Goal: Find contact information

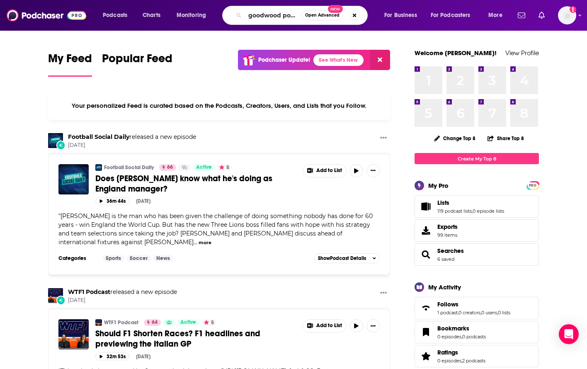
type input "goodwood podcast"
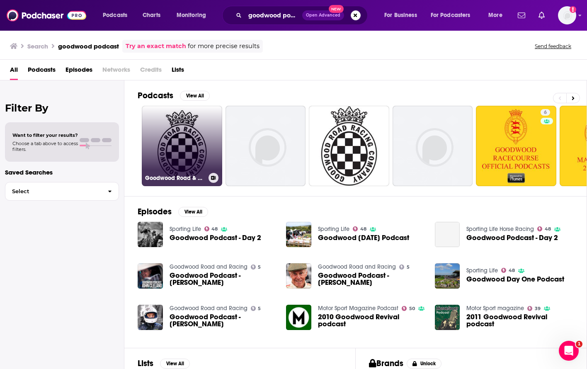
click at [196, 136] on link "Goodwood Road & Racing Podcast" at bounding box center [182, 146] width 80 height 80
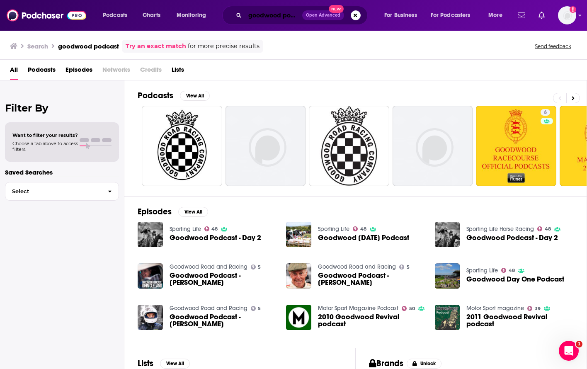
click at [247, 15] on input "goodwood podcast" at bounding box center [273, 15] width 57 height 13
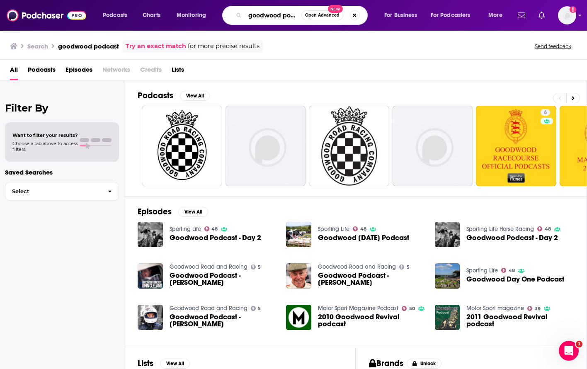
drag, startPoint x: 284, startPoint y: 14, endPoint x: 370, endPoint y: 15, distance: 86.2
click at [370, 15] on div "goodwood podcast Open Advanced New" at bounding box center [302, 15] width 145 height 19
type input "goodwood official"
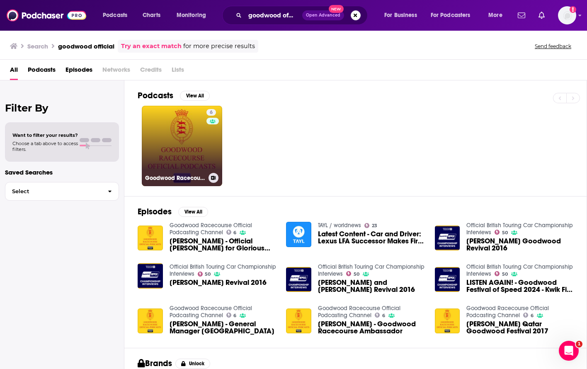
click at [191, 154] on link "6 Goodwood Racecourse Official Podcasting Channel" at bounding box center [182, 146] width 80 height 80
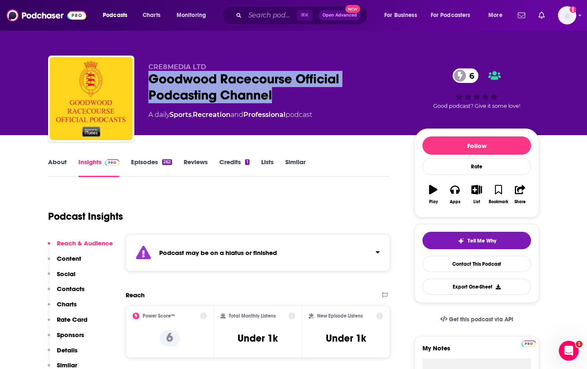
drag, startPoint x: 277, startPoint y: 98, endPoint x: 151, endPoint y: 82, distance: 127.1
click at [150, 82] on div "Goodwood Racecourse Official Podcasting Channel 6" at bounding box center [274, 87] width 253 height 32
copy h2 "Goodwood Racecourse Official Podcasting Channel"
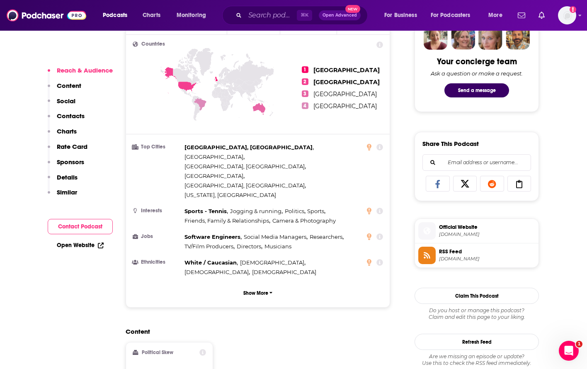
scroll to position [420, 0]
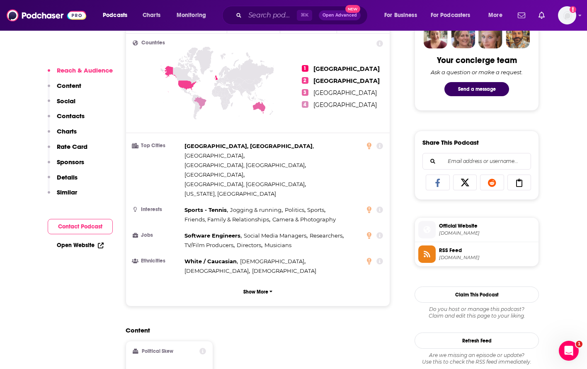
click at [470, 233] on span "[DOMAIN_NAME]" at bounding box center [487, 233] width 96 height 6
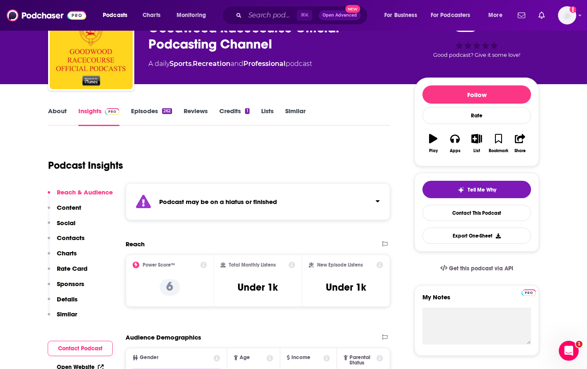
scroll to position [44, 0]
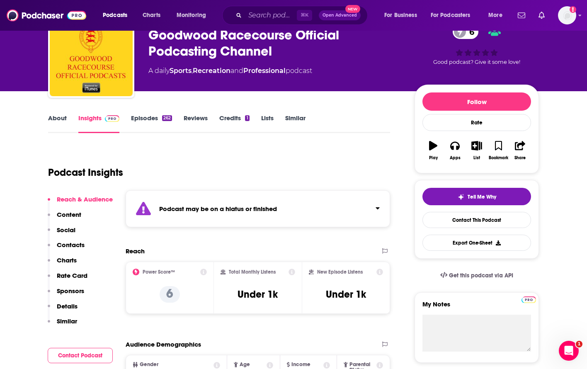
click at [141, 118] on link "Episodes 262" at bounding box center [151, 123] width 41 height 19
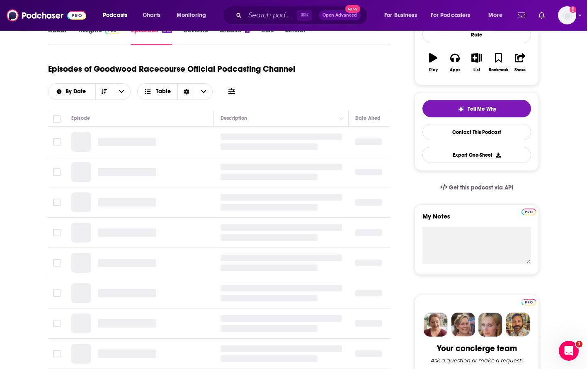
scroll to position [133, 0]
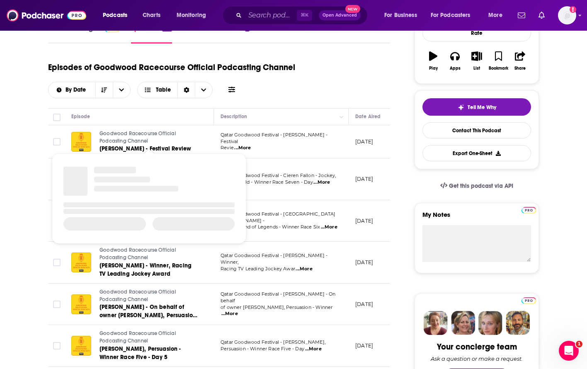
click at [121, 136] on span "Goodwood Racecourse Official Podcasting Channel" at bounding box center [137, 137] width 77 height 13
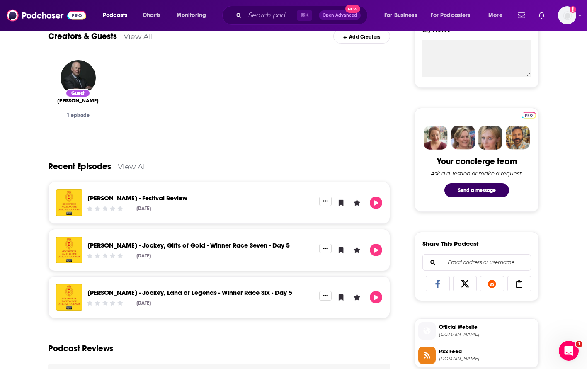
scroll to position [356, 0]
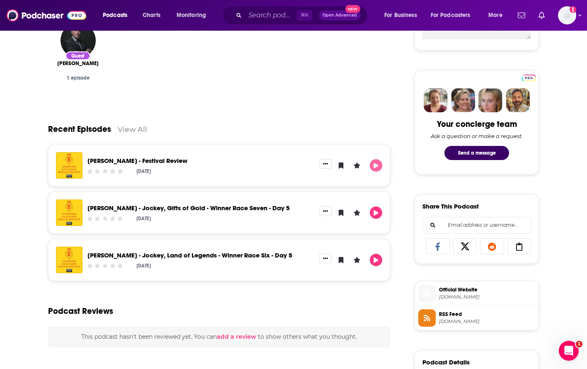
click at [375, 170] on button "Play" at bounding box center [376, 165] width 12 height 12
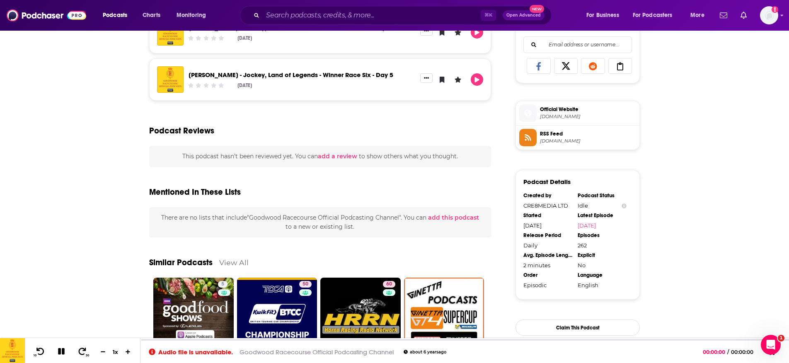
scroll to position [512, 0]
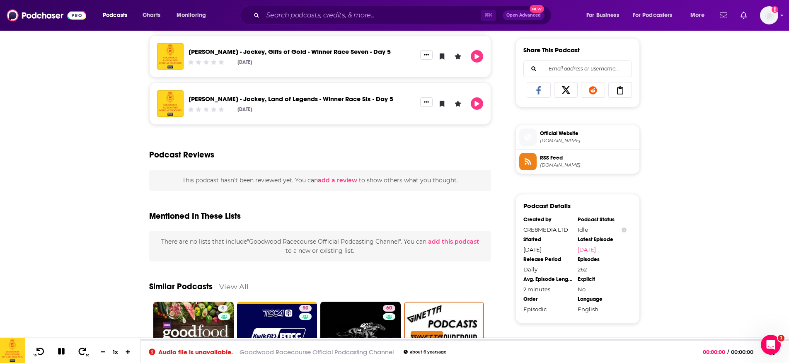
click at [549, 166] on span "[DOMAIN_NAME]" at bounding box center [588, 165] width 96 height 6
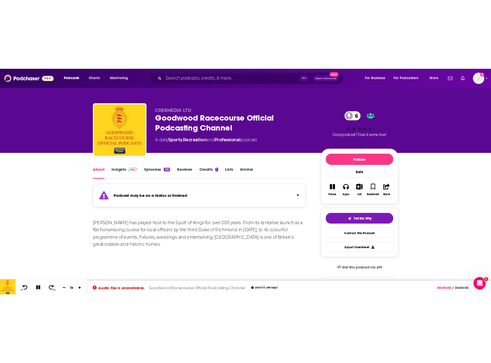
scroll to position [0, 0]
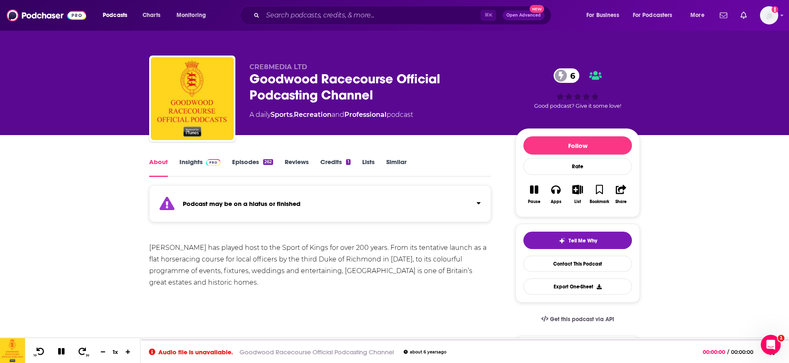
click at [303, 164] on link "Reviews" at bounding box center [297, 167] width 24 height 19
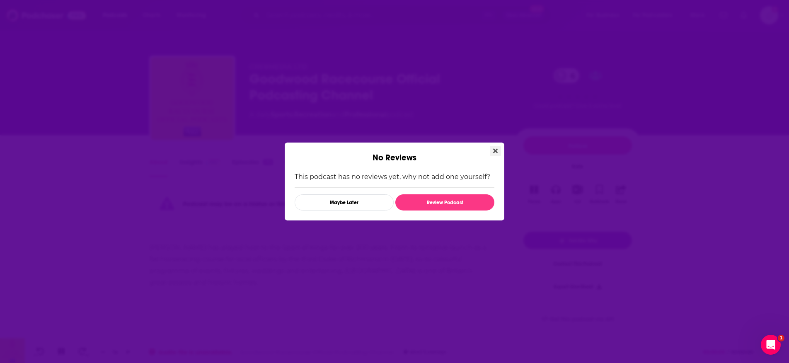
click at [497, 152] on icon "Close" at bounding box center [495, 151] width 5 height 5
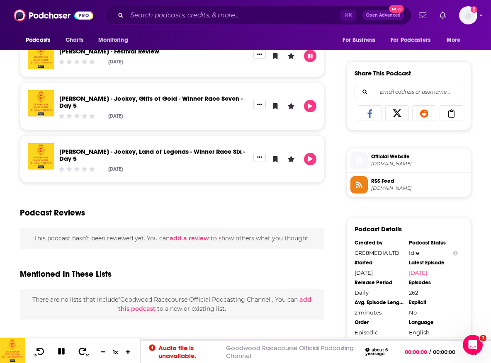
scroll to position [534, 0]
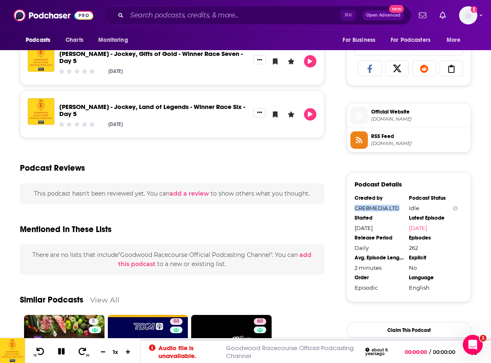
drag, startPoint x: 401, startPoint y: 209, endPoint x: 351, endPoint y: 203, distance: 51.0
click at [351, 203] on div "Podcast Details Created by CRE8MEDIA LTD Podcast Status Idle Started [DATE] Lat…" at bounding box center [409, 237] width 124 height 130
copy div "CRE8MEDIA LTD"
click at [186, 14] on input "Search podcasts, credits, & more..." at bounding box center [233, 15] width 213 height 13
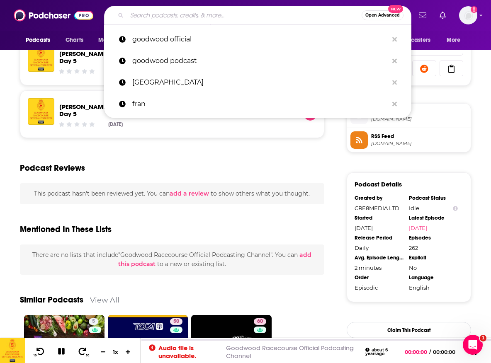
paste input "The Official Chesterfield FC Podcast"
type input "The Official Chesterfield FC Podcast"
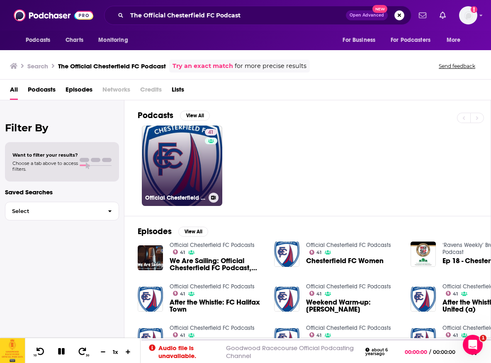
click at [166, 148] on link "41 Official Chesterfield FC Podcasts" at bounding box center [182, 166] width 80 height 80
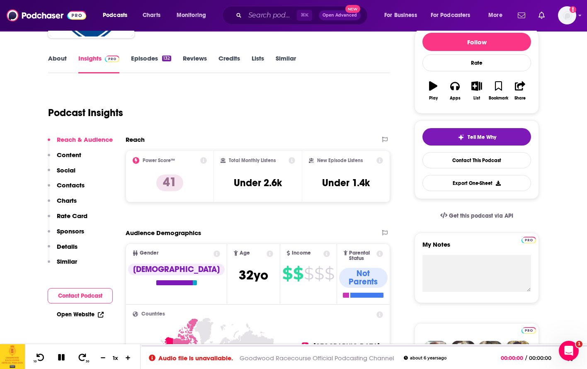
scroll to position [101, 0]
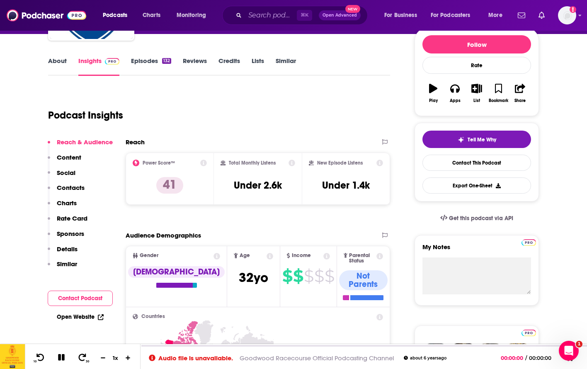
click at [59, 188] on p "Contacts" at bounding box center [71, 188] width 28 height 8
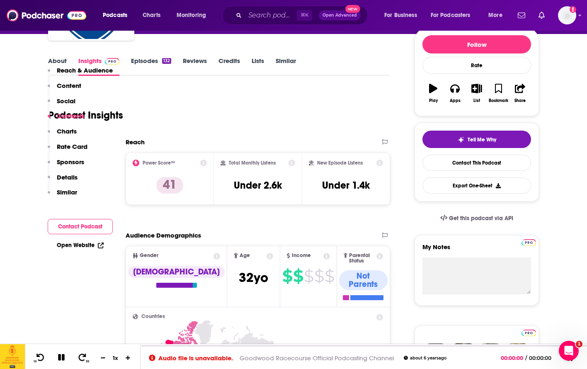
scroll to position [657, 0]
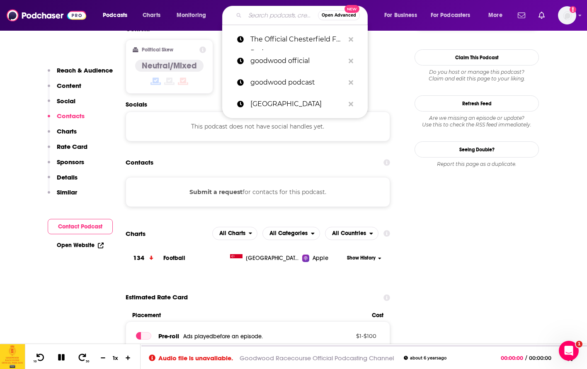
click at [264, 16] on input "Search podcasts, credits, & more..." at bounding box center [281, 15] width 73 height 13
paste input "T"
click at [268, 15] on input "Search podcasts, credits, & more..." at bounding box center [281, 15] width 73 height 13
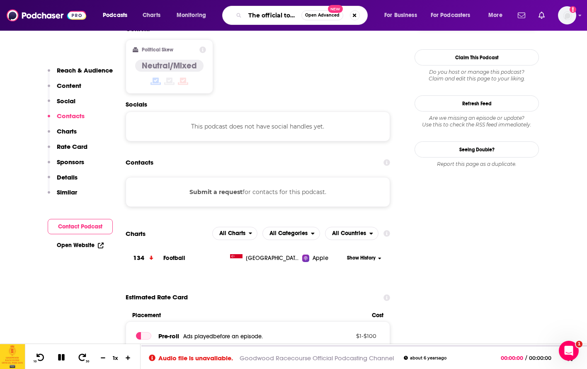
type input "The official touring car championships"
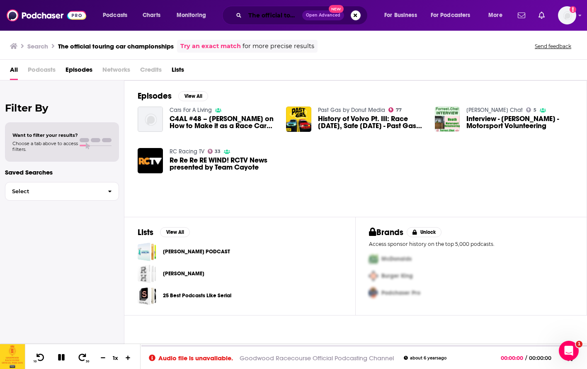
click at [259, 12] on input "The official touring car championships" at bounding box center [273, 15] width 57 height 13
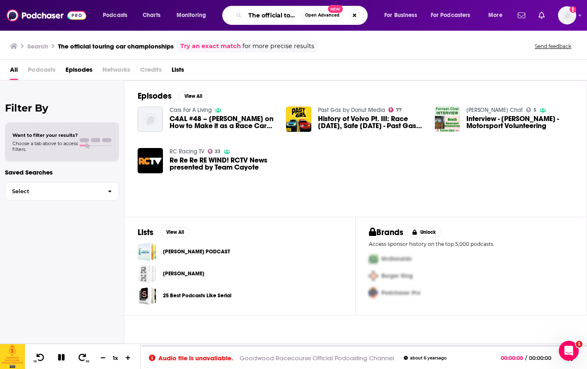
drag, startPoint x: 260, startPoint y: 12, endPoint x: 202, endPoint y: 2, distance: 58.9
click at [209, 2] on div "Podcasts Charts Monitoring The official touring car championships Open Advanced…" at bounding box center [293, 15] width 587 height 31
type input "official touring car championships"
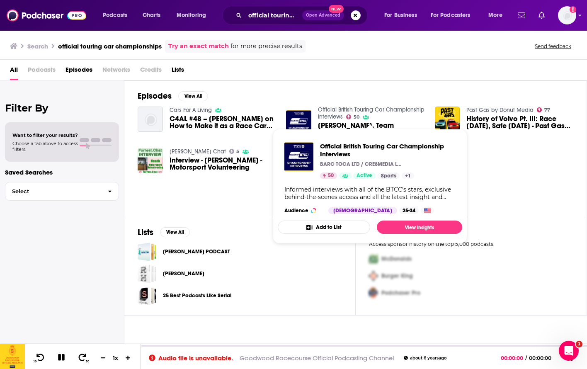
click at [335, 109] on link "Official British Touring Car Championship Interviews" at bounding box center [371, 113] width 107 height 14
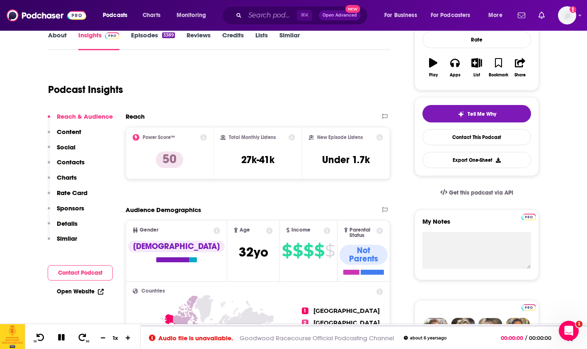
scroll to position [267, 0]
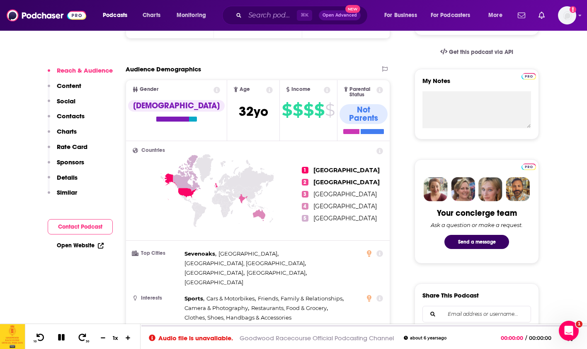
click at [65, 114] on p "Contacts" at bounding box center [71, 116] width 28 height 8
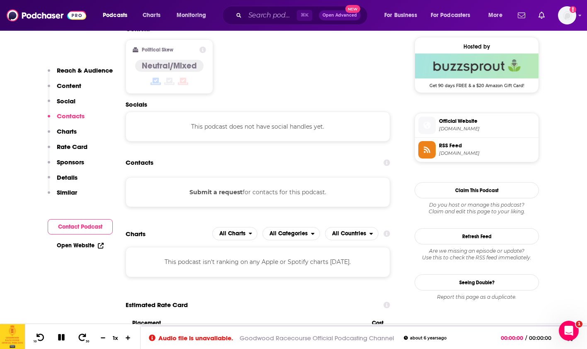
click at [453, 126] on span "[DOMAIN_NAME]" at bounding box center [487, 129] width 96 height 6
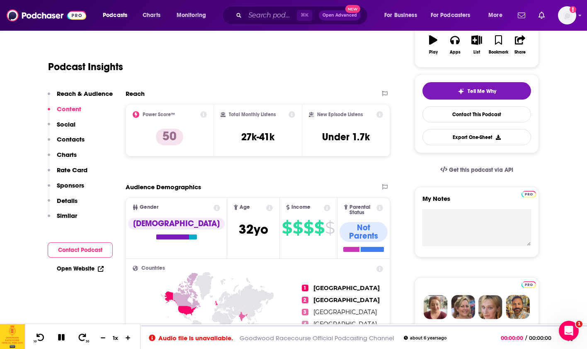
scroll to position [151, 0]
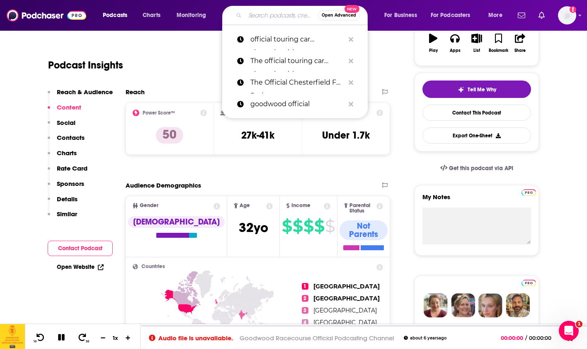
click at [257, 20] on input "Search podcasts, credits, & more..." at bounding box center [281, 15] width 73 height 13
paste input "Official Podcast of Formula Drift"
type input "Official Podcast of Formula Drift"
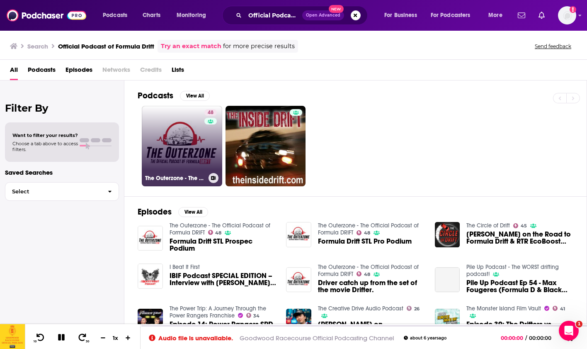
click at [178, 147] on link "48 The Outerzone - The Official Podcast of Formula DRIFT" at bounding box center [182, 146] width 80 height 80
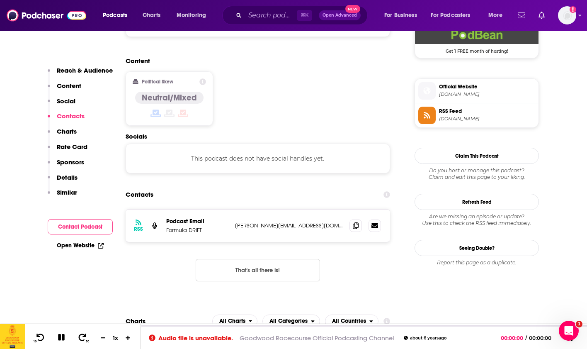
scroll to position [640, 0]
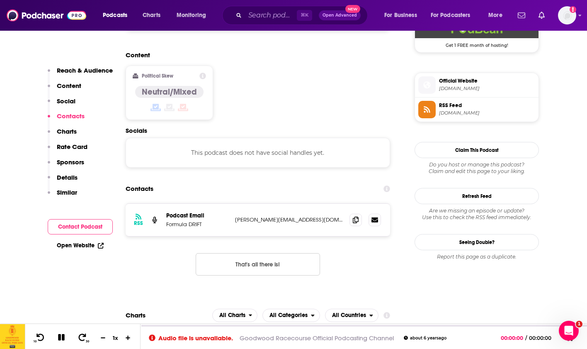
click at [266, 216] on p "[PERSON_NAME][EMAIL_ADDRESS][DOMAIN_NAME]" at bounding box center [289, 219] width 108 height 7
click at [282, 216] on p "[PERSON_NAME][EMAIL_ADDRESS][DOMAIN_NAME]" at bounding box center [289, 219] width 108 height 7
drag, startPoint x: 288, startPoint y: 170, endPoint x: 240, endPoint y: 171, distance: 48.1
click at [240, 216] on p "[PERSON_NAME][EMAIL_ADDRESS][DOMAIN_NAME]" at bounding box center [289, 219] width 108 height 7
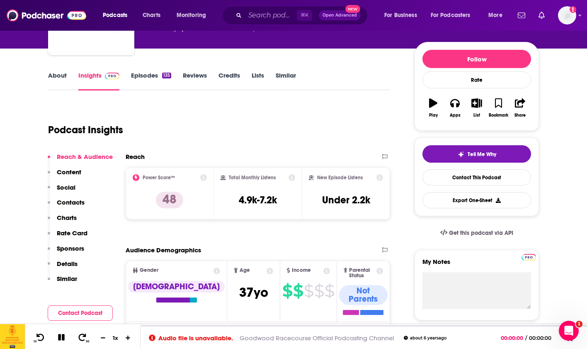
scroll to position [97, 0]
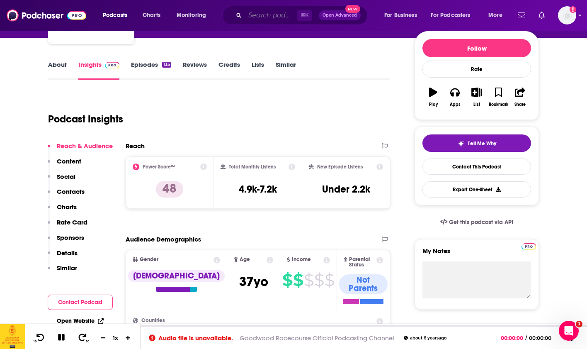
click at [278, 12] on input "Search podcasts, credits, & more..." at bounding box center [271, 15] width 52 height 13
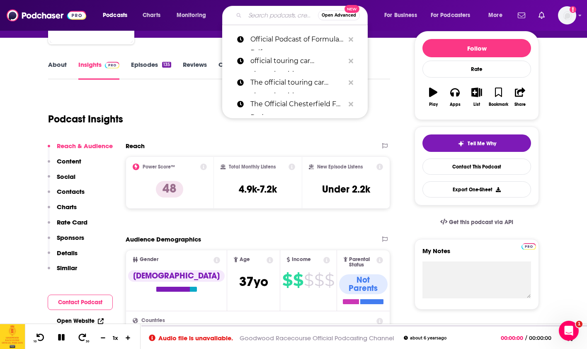
paste input "Scottish Rugby"
type input "Scottish Rugby"
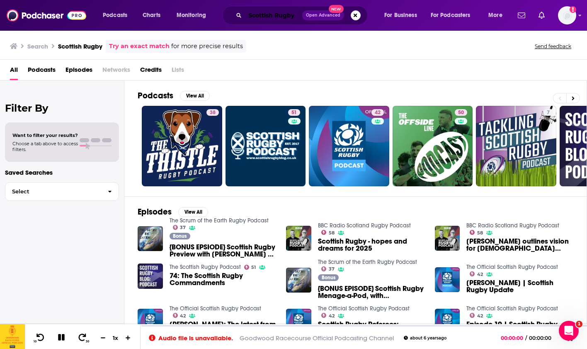
click at [250, 18] on input "Scottish Rugby" at bounding box center [273, 15] width 57 height 13
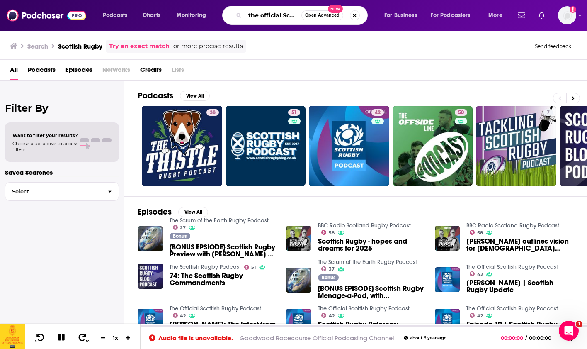
type input "the official Scottish Rugby"
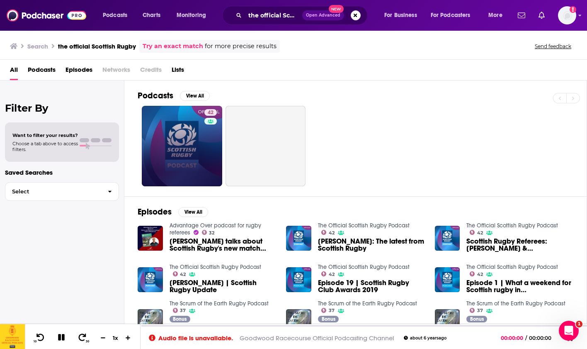
click at [197, 125] on link "42" at bounding box center [182, 146] width 80 height 80
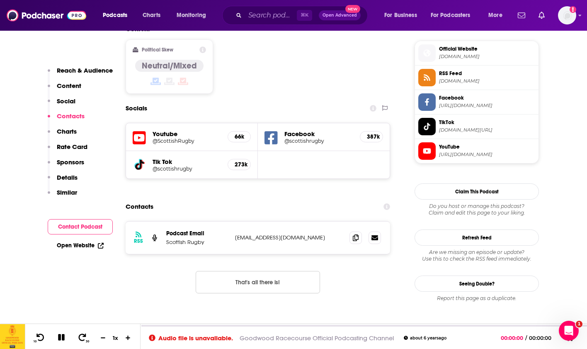
scroll to position [739, 0]
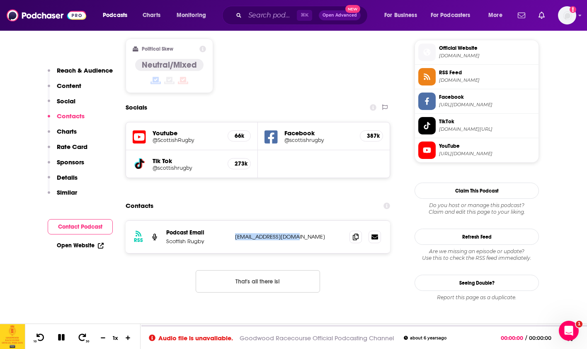
drag, startPoint x: 295, startPoint y: 189, endPoint x: 232, endPoint y: 188, distance: 63.0
click at [232, 221] on div "RSS Podcast Email Scottish Rugby [EMAIL_ADDRESS][DOMAIN_NAME] [EMAIL_ADDRESS][D…" at bounding box center [258, 237] width 264 height 32
copy p "[EMAIL_ADDRESS][DOMAIN_NAME]"
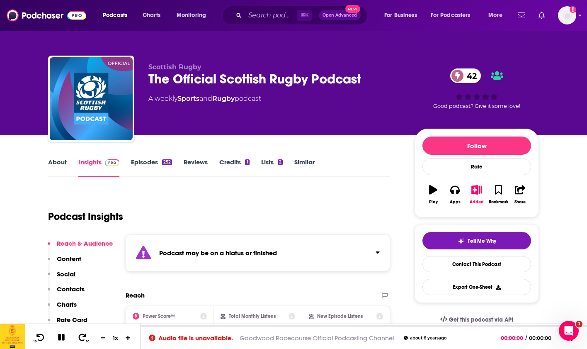
scroll to position [0, 0]
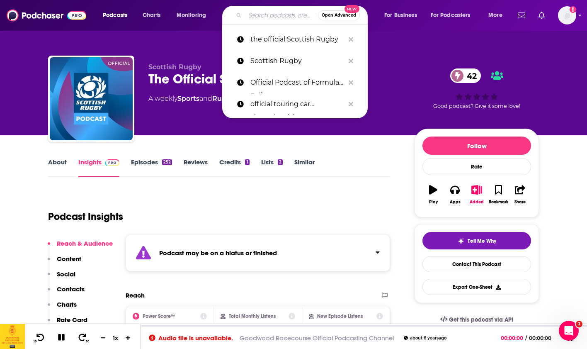
click at [258, 15] on input "Search podcasts, credits, & more..." at bounding box center [281, 15] width 73 height 13
paste input "AFC Wimbledon"
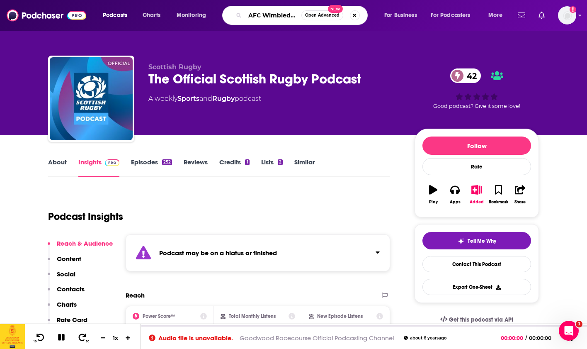
type input "AFC Wimbledon official"
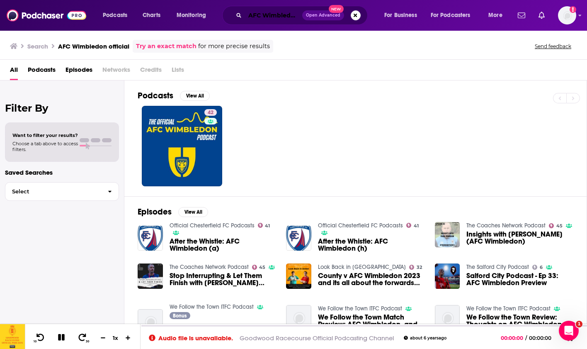
click at [252, 15] on input "AFC Wimbledon official" at bounding box center [273, 15] width 57 height 13
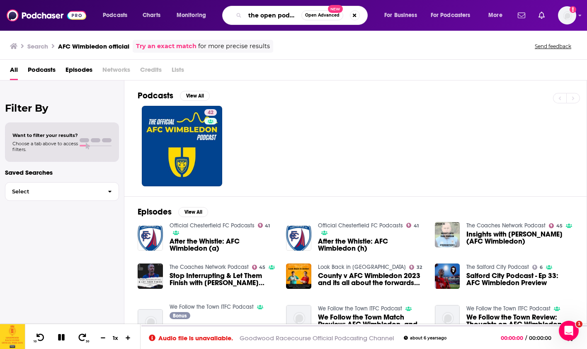
type input "the open podcasts"
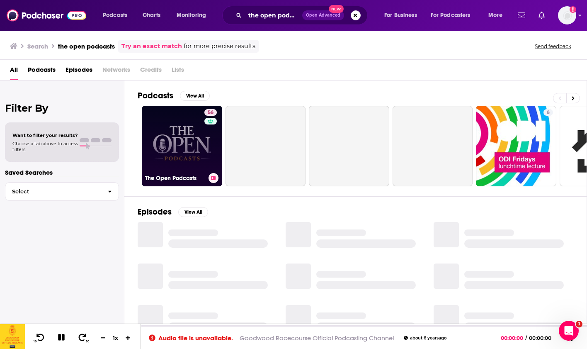
click at [169, 140] on link "56 The Open Podcasts" at bounding box center [182, 146] width 80 height 80
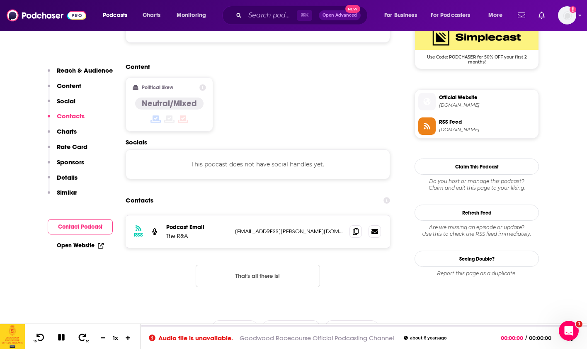
scroll to position [632, 0]
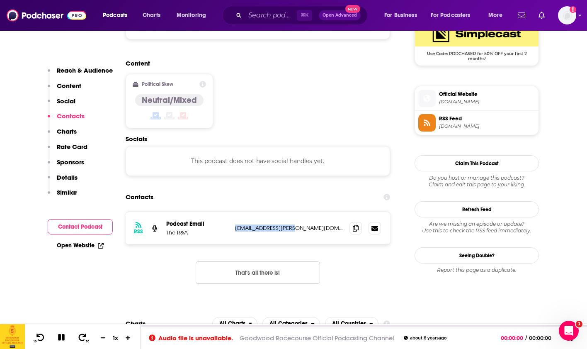
drag, startPoint x: 235, startPoint y: 169, endPoint x: 289, endPoint y: 169, distance: 54.3
click at [289, 224] on p "[EMAIL_ADDRESS][PERSON_NAME][DOMAIN_NAME]" at bounding box center [289, 227] width 108 height 7
copy p "[EMAIL_ADDRESS][PERSON_NAME][DOMAIN_NAME]"
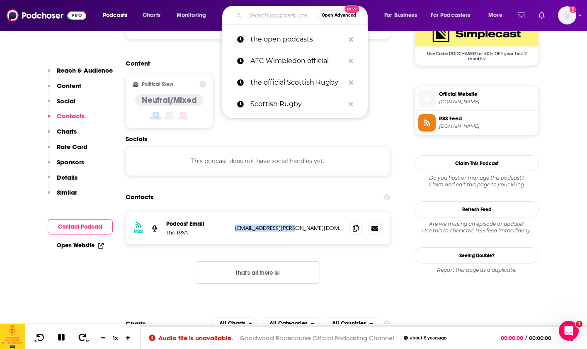
click at [254, 12] on input "Search podcasts, credits, & more..." at bounding box center [281, 15] width 73 height 13
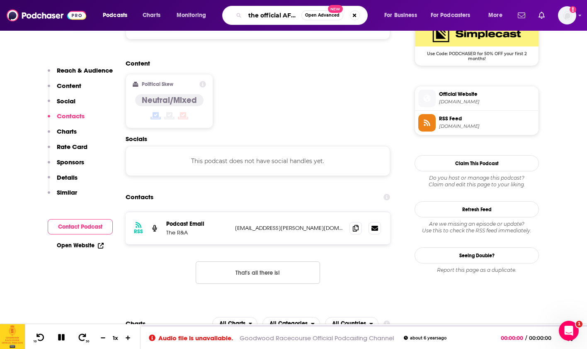
type input "the official AFC wimbledon podcast"
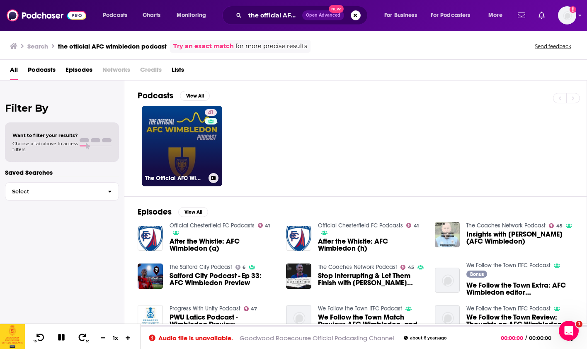
click at [173, 124] on link "41 The Official AFC Wimbledon Podcast" at bounding box center [182, 146] width 80 height 80
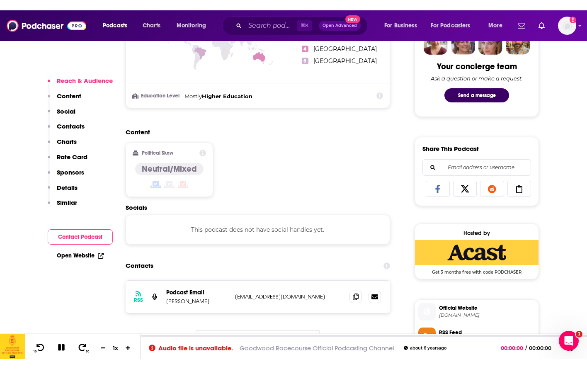
scroll to position [504, 0]
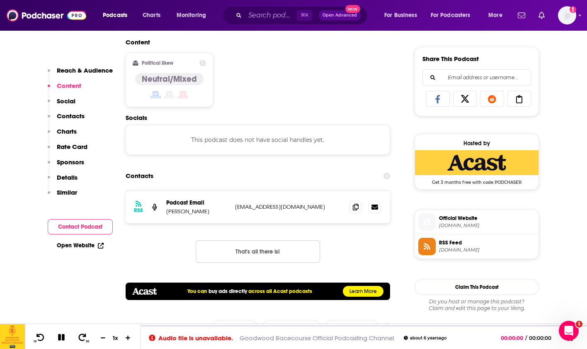
click at [176, 212] on p "[PERSON_NAME]" at bounding box center [197, 211] width 62 height 7
drag, startPoint x: 167, startPoint y: 211, endPoint x: 195, endPoint y: 211, distance: 28.6
click at [195, 211] on p "[PERSON_NAME]" at bounding box center [197, 211] width 62 height 7
copy p "[PERSON_NAME]"
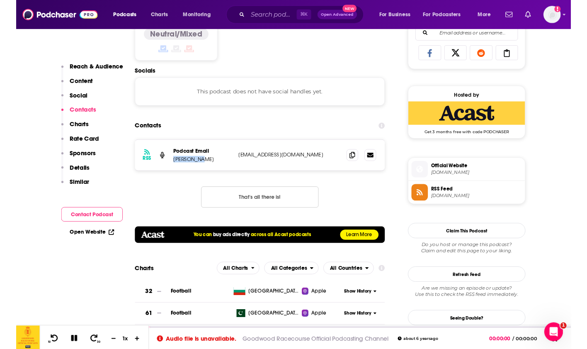
scroll to position [547, 0]
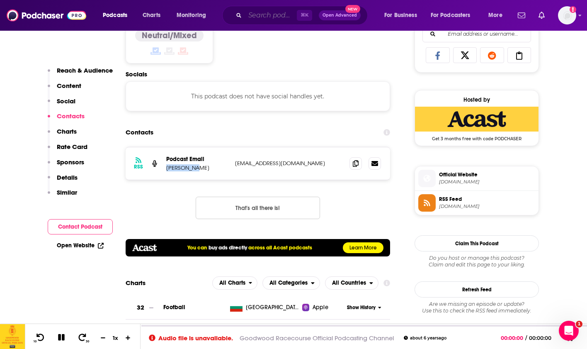
click at [269, 17] on input "Search podcasts, credits, & more..." at bounding box center [271, 15] width 52 height 13
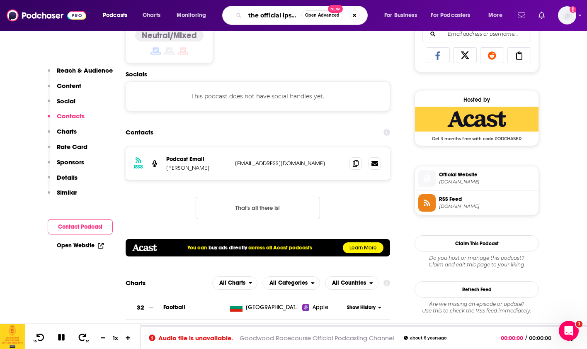
type input "the official ipswich town]"
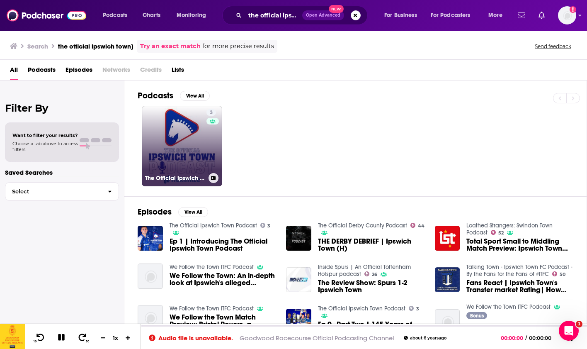
click at [206, 136] on div "3" at bounding box center [212, 141] width 12 height 64
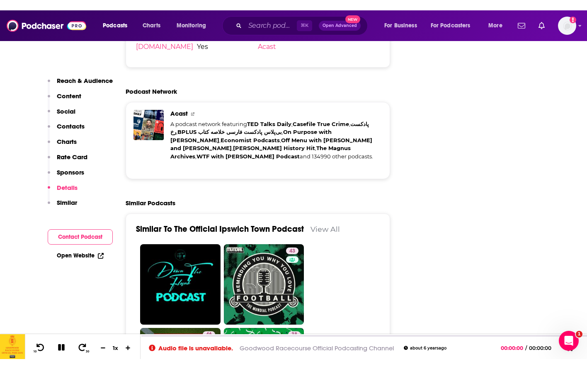
scroll to position [1351, 0]
